Goal: Find specific page/section: Find specific page/section

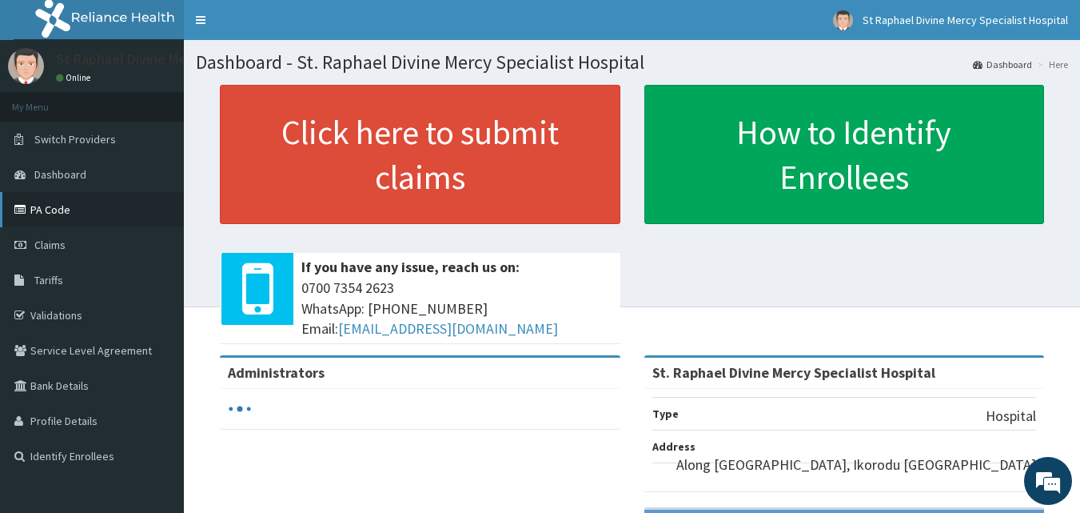
click at [54, 215] on link "PA Code" at bounding box center [92, 209] width 184 height 35
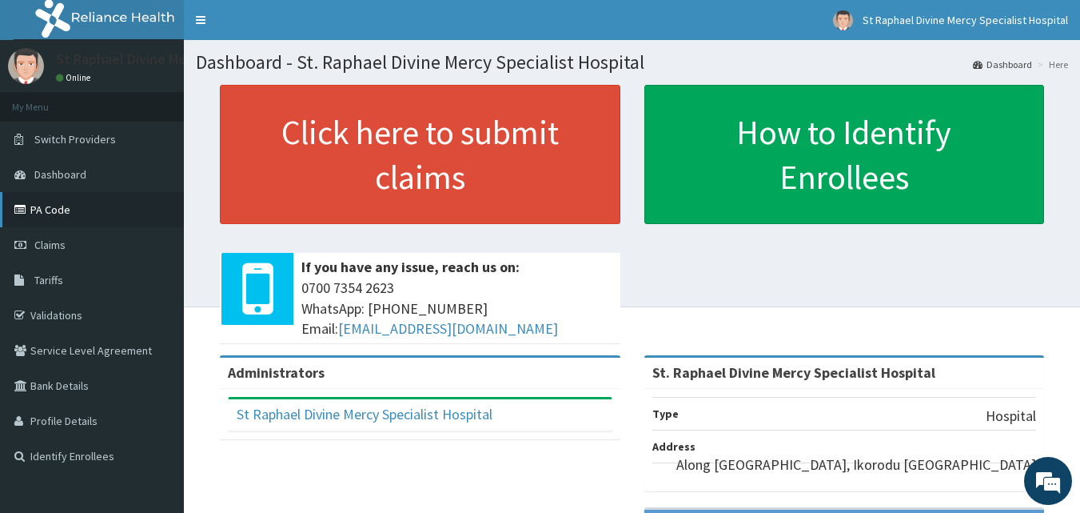
click at [21, 206] on icon at bounding box center [22, 209] width 16 height 11
click at [67, 214] on link "PA Code" at bounding box center [92, 209] width 184 height 35
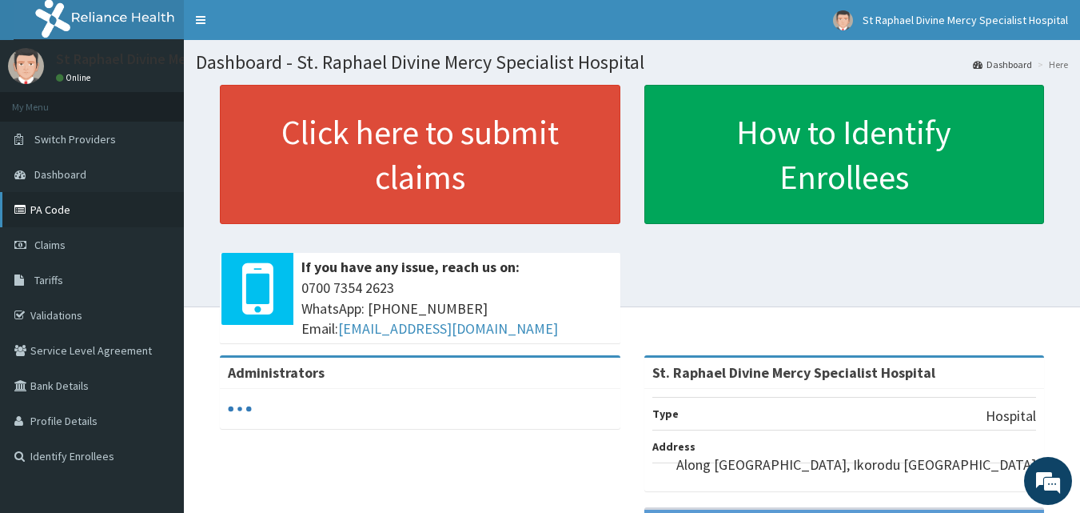
click at [63, 210] on link "PA Code" at bounding box center [92, 209] width 184 height 35
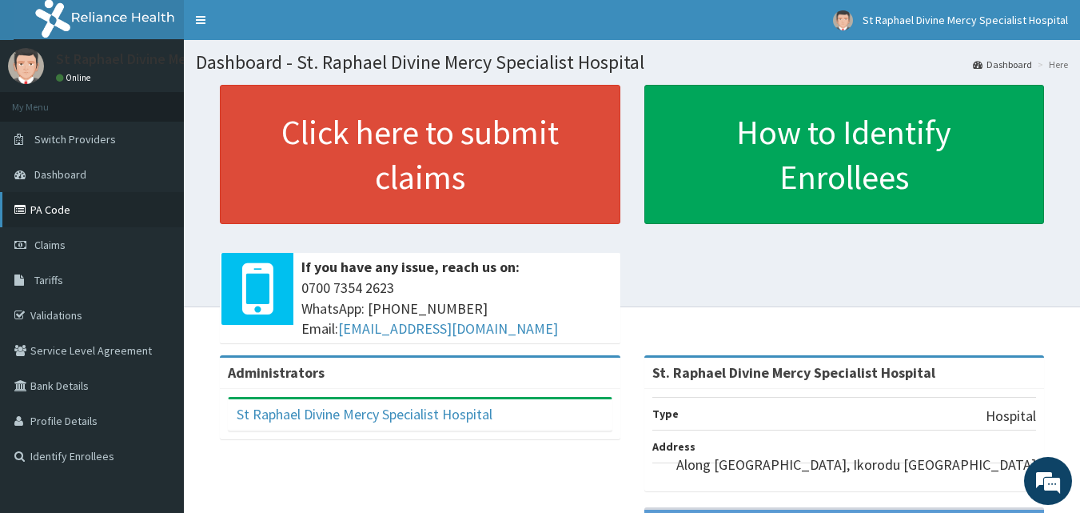
click at [62, 211] on link "PA Code" at bounding box center [92, 209] width 184 height 35
